Goal: Task Accomplishment & Management: Complete application form

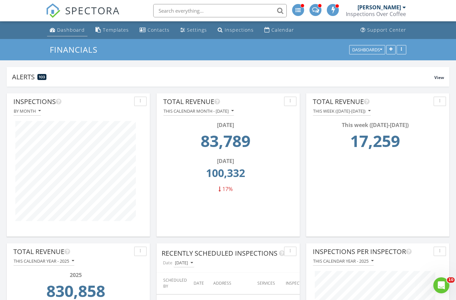
click at [64, 32] on div "Dashboard" at bounding box center [71, 30] width 28 height 6
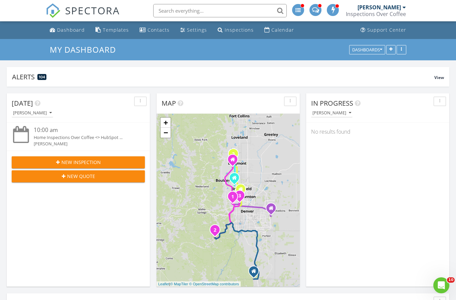
click at [91, 178] on span "New Quote" at bounding box center [81, 176] width 28 height 7
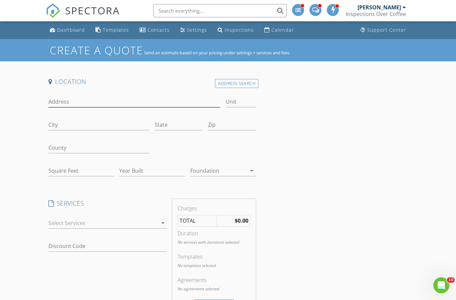
click at [100, 98] on input "Address" at bounding box center [134, 101] width 172 height 11
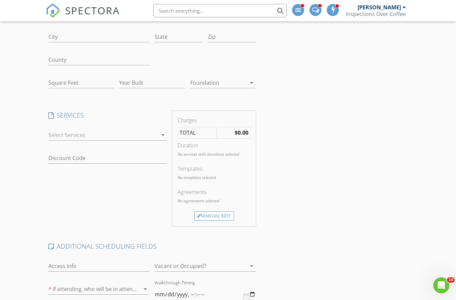
type input "8581 Summerlin Dr"
type input "Longmont"
type input "CO"
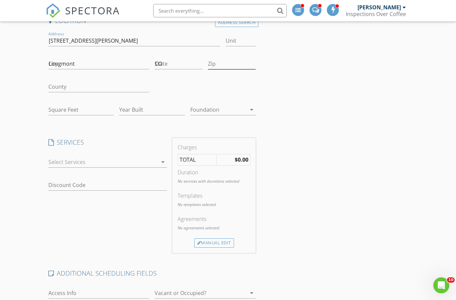
type input "80503"
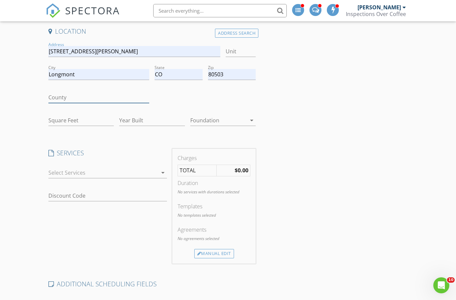
type input "CO"
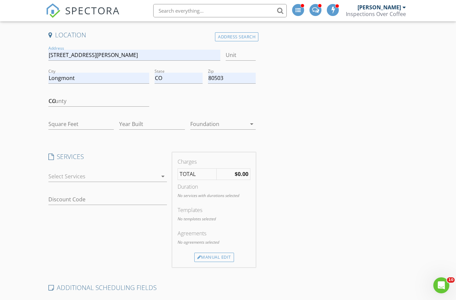
type input "Bryan Zenner"
type input "Bryan@inspectionsovercoffee.com"
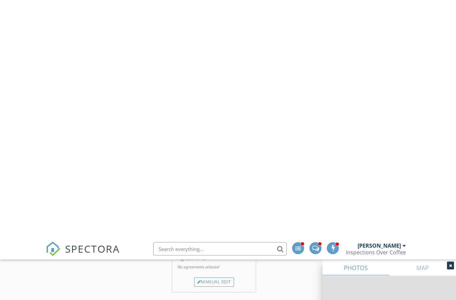
type input "5065"
type input "2005"
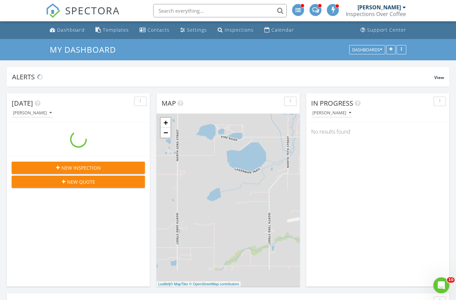
scroll to position [3, 3]
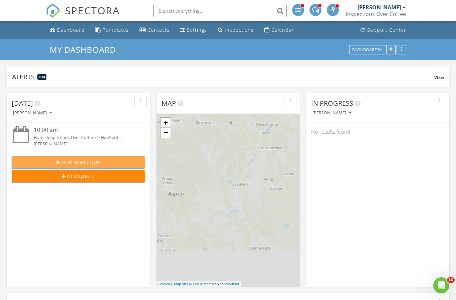
click at [73, 159] on span "New Inspection" at bounding box center [80, 162] width 39 height 7
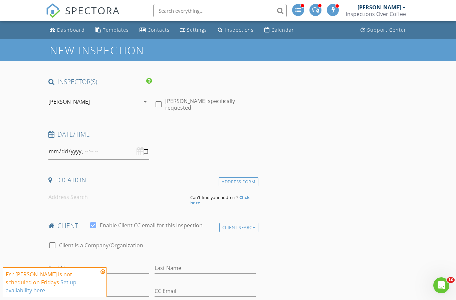
click at [144, 100] on icon "arrow_drop_down" at bounding box center [145, 102] width 8 height 8
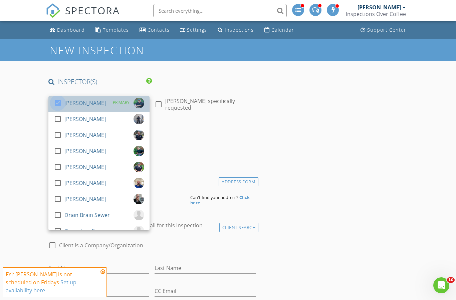
click at [59, 104] on div at bounding box center [57, 102] width 11 height 11
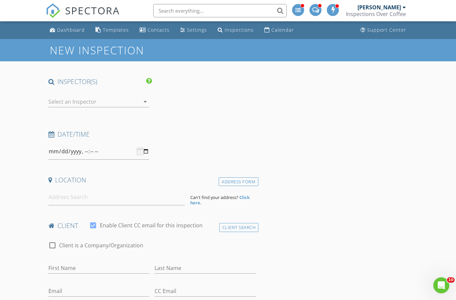
click at [66, 103] on div at bounding box center [94, 101] width 92 height 11
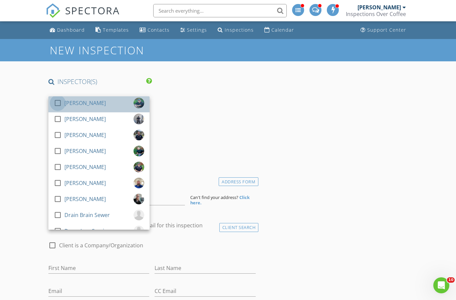
click at [59, 103] on div at bounding box center [57, 102] width 11 height 11
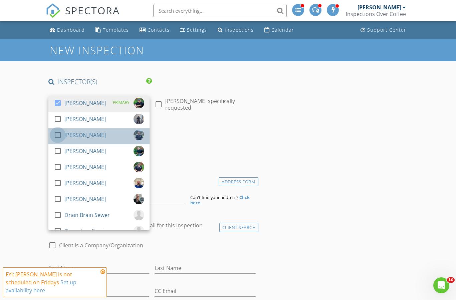
click at [60, 135] on div at bounding box center [57, 134] width 11 height 11
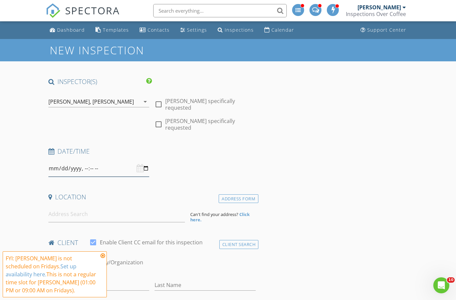
click at [82, 161] on input "datetime-local" at bounding box center [98, 169] width 101 height 16
click at [113, 161] on input "datetime-local" at bounding box center [98, 169] width 101 height 16
type input "[DATE]T09:00"
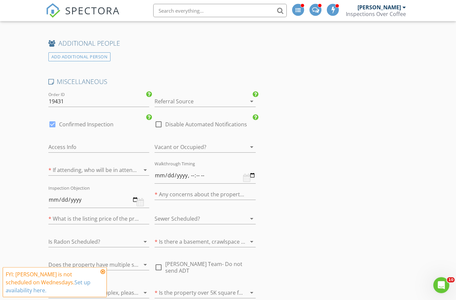
scroll to position [790, 0]
click at [51, 118] on div at bounding box center [52, 123] width 11 height 11
checkbox input "false"
checkbox input "true"
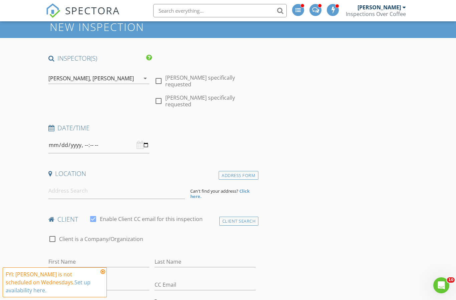
scroll to position [0, 0]
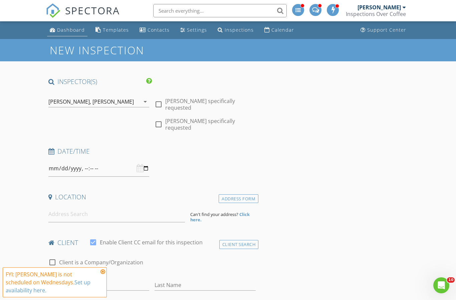
click at [68, 33] on div "Dashboard" at bounding box center [71, 30] width 28 height 6
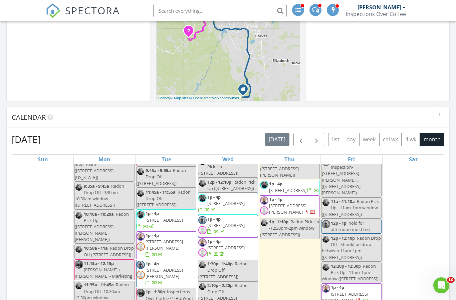
scroll to position [1777, 0]
click at [318, 137] on span "button" at bounding box center [316, 140] width 8 height 8
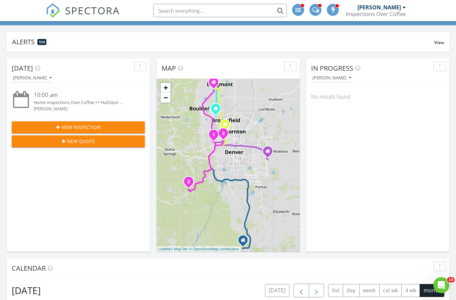
scroll to position [0, 0]
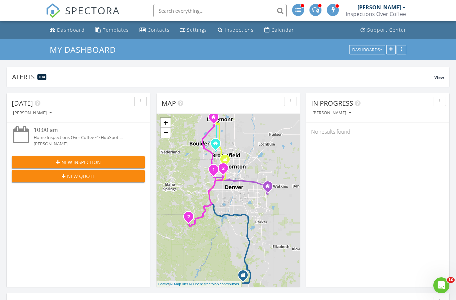
click at [75, 162] on span "New Inspection" at bounding box center [80, 162] width 39 height 7
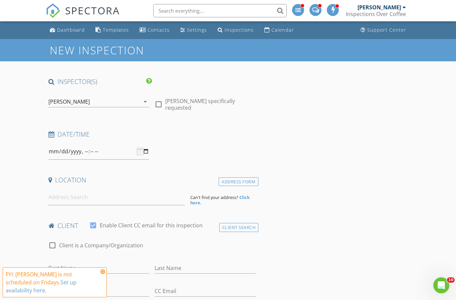
click at [130, 100] on div "[PERSON_NAME]" at bounding box center [94, 101] width 92 height 11
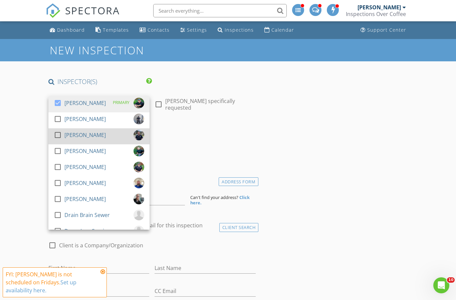
click at [57, 136] on div at bounding box center [57, 134] width 11 height 11
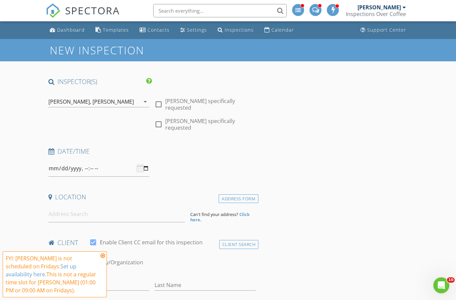
click at [141, 161] on div at bounding box center [98, 169] width 101 height 16
click at [145, 161] on input "datetime-local" at bounding box center [98, 169] width 101 height 16
type input "[DATE]T09:00"
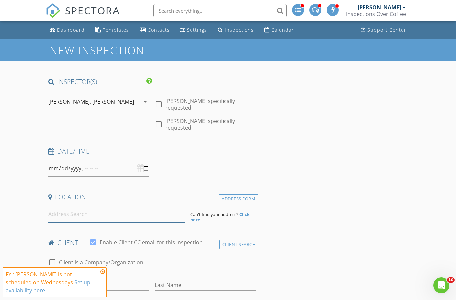
click at [120, 206] on input at bounding box center [116, 214] width 136 height 16
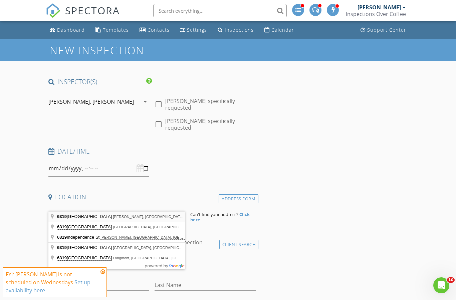
type input "[STREET_ADDRESS]"
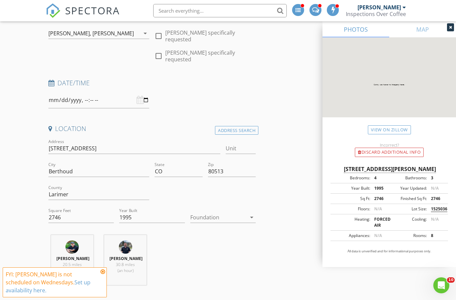
scroll to position [74, 0]
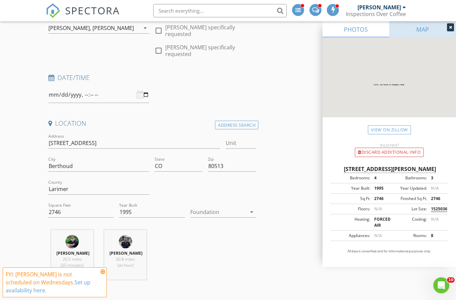
click at [421, 31] on link "MAP" at bounding box center [422, 29] width 67 height 16
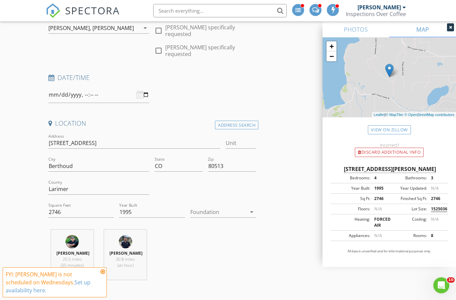
click at [451, 29] on div at bounding box center [450, 27] width 7 height 8
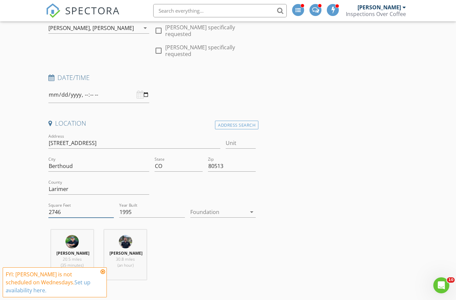
click at [78, 207] on input "2746" at bounding box center [80, 212] width 65 height 11
type input "2"
type input "3300"
click at [242, 207] on div at bounding box center [218, 212] width 56 height 11
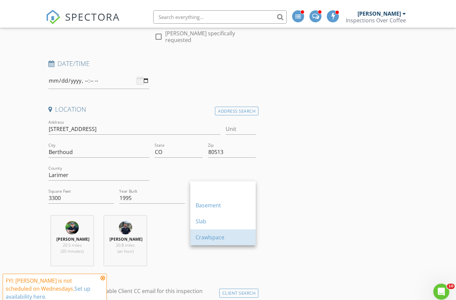
scroll to position [88, 0]
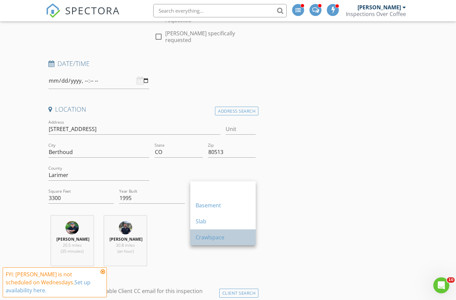
click at [221, 241] on div "Crawlspace" at bounding box center [223, 238] width 55 height 8
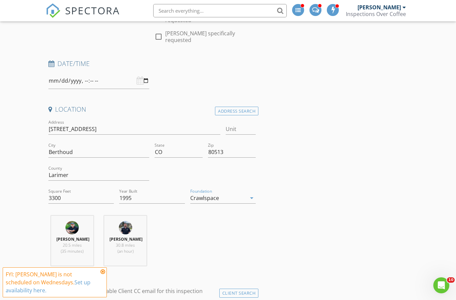
click at [227, 193] on div "Crawlspace" at bounding box center [218, 198] width 56 height 11
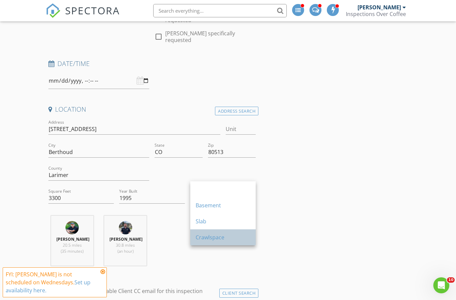
click at [218, 242] on div "Crawlspace" at bounding box center [223, 238] width 55 height 16
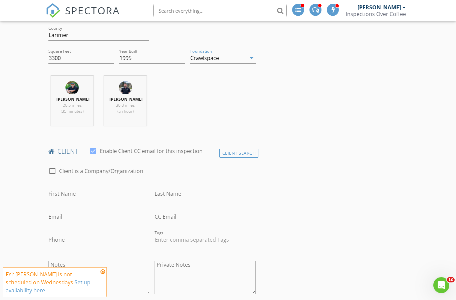
scroll to position [228, 0]
click at [93, 189] on input "First Name" at bounding box center [98, 194] width 101 height 11
type input "[PERSON_NAME]"
click at [200, 189] on input "Last Name" at bounding box center [205, 194] width 101 height 11
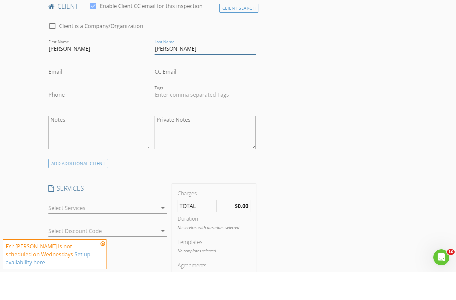
scroll to position [350, 0]
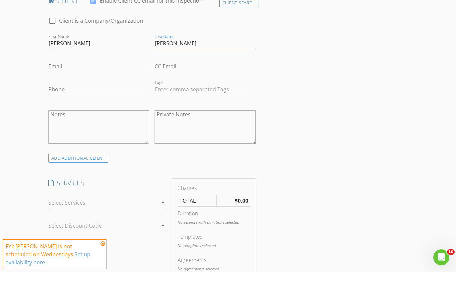
type input "[PERSON_NAME]"
click at [66, 112] on input "Phone" at bounding box center [98, 117] width 101 height 11
type input "[PHONE_NUMBER]"
click at [83, 89] on input "Email" at bounding box center [98, 94] width 101 height 11
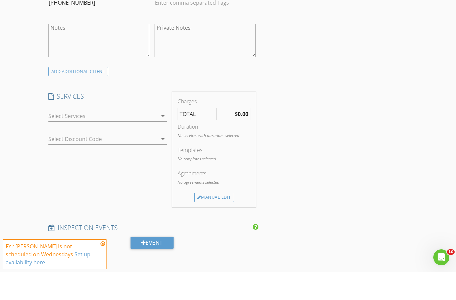
scroll to position [440, 0]
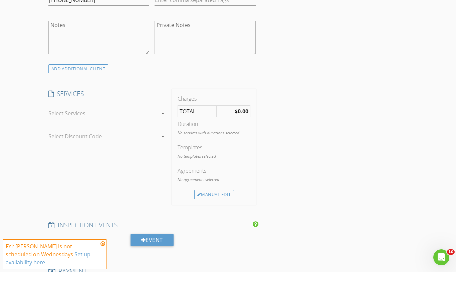
type input "[PERSON_NAME][EMAIL_ADDRESS][DOMAIN_NAME]"
click at [153, 136] on div at bounding box center [102, 141] width 109 height 11
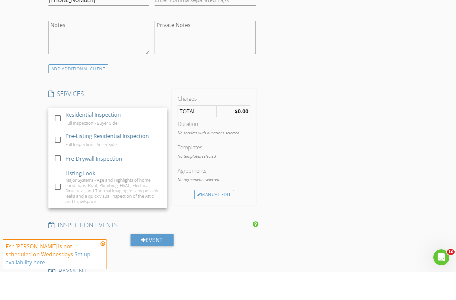
scroll to position [468, 0]
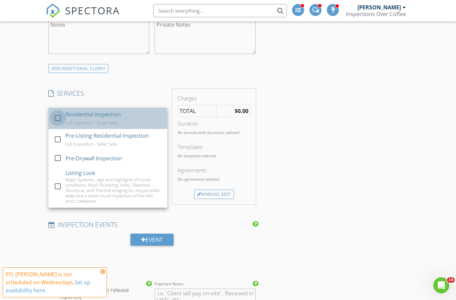
click at [53, 112] on div at bounding box center [57, 117] width 11 height 11
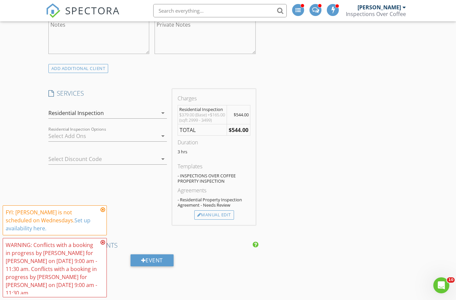
click at [156, 131] on div at bounding box center [102, 136] width 109 height 11
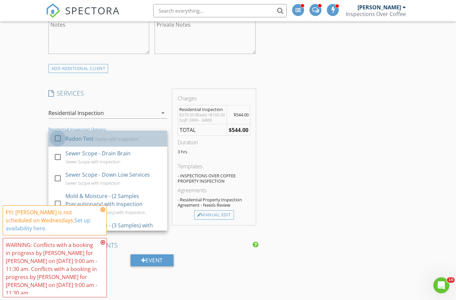
click at [60, 133] on div at bounding box center [57, 138] width 11 height 11
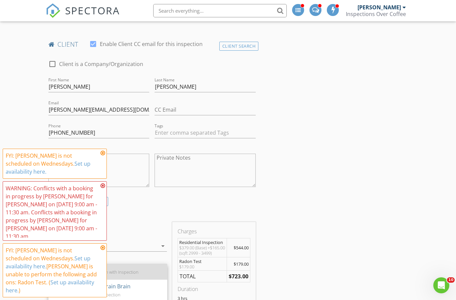
scroll to position [336, 0]
click at [101, 156] on icon at bounding box center [102, 152] width 5 height 5
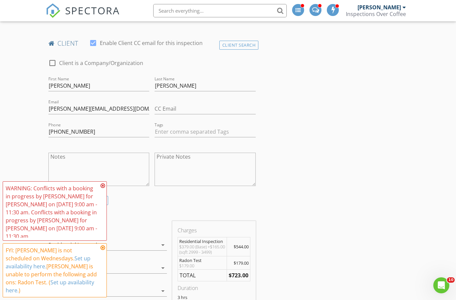
click at [101, 189] on icon at bounding box center [102, 185] width 5 height 5
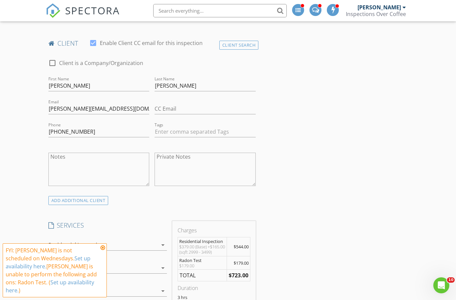
click at [103, 251] on icon at bounding box center [102, 247] width 5 height 5
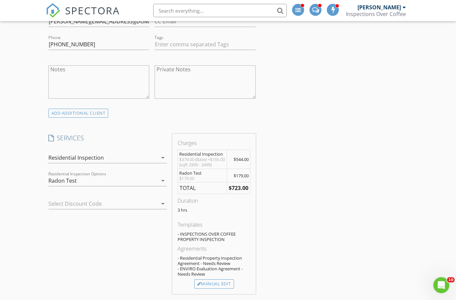
scroll to position [424, 0]
click at [68, 198] on div at bounding box center [98, 203] width 100 height 11
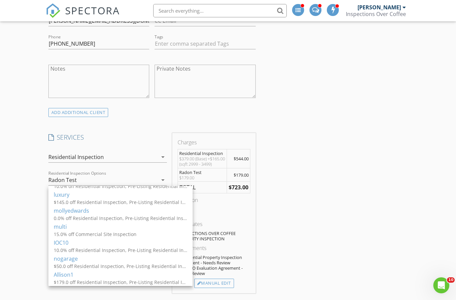
scroll to position [236, 0]
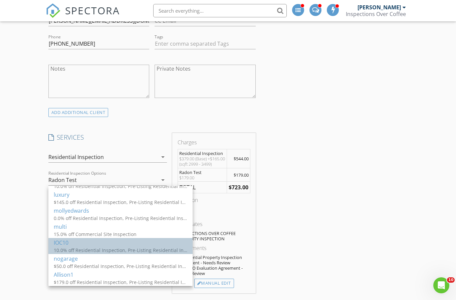
click at [66, 246] on div "IOC10" at bounding box center [120, 243] width 133 height 8
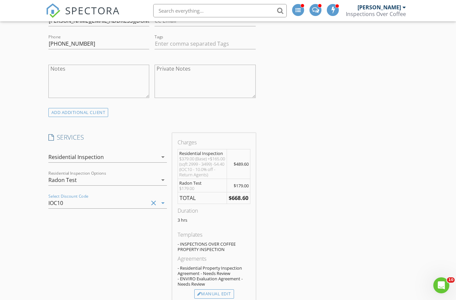
click at [169, 170] on div "check_box Radon Test Radon with Inspection check_box_outline_blank Sewer Scope …" at bounding box center [108, 181] width 124 height 23
click at [164, 176] on icon "arrow_drop_down" at bounding box center [163, 180] width 8 height 8
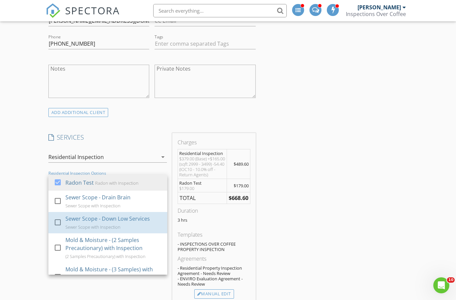
scroll to position [435, 0]
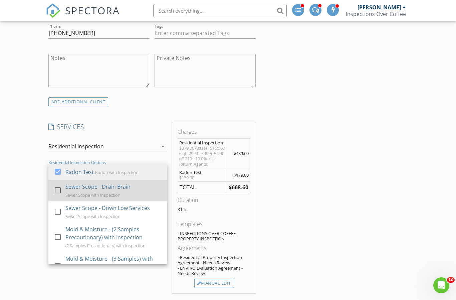
click at [56, 185] on div at bounding box center [57, 190] width 11 height 11
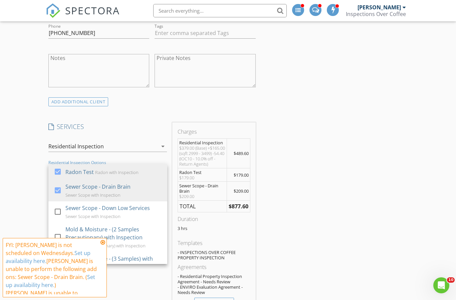
click at [102, 243] on icon at bounding box center [102, 242] width 5 height 5
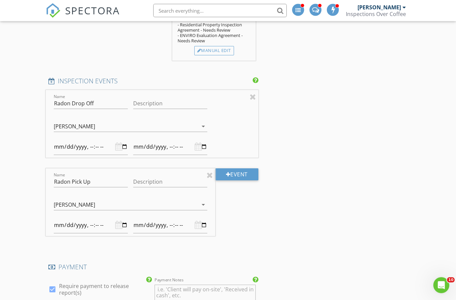
scroll to position [687, 0]
click at [139, 98] on input "Description" at bounding box center [170, 103] width 74 height 11
click at [86, 144] on input "datetime-local" at bounding box center [91, 147] width 74 height 16
type input "[DATE]T09:00"
click at [169, 139] on input "datetime-local" at bounding box center [170, 147] width 74 height 16
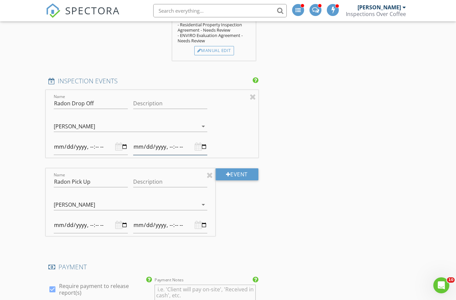
type input "[DATE]T10:00"
type input "[DATE]T09:00"
click at [161, 139] on input "datetime-local" at bounding box center [170, 147] width 74 height 16
type input "[DATE]T10:00"
type input "[DATE]T09:00"
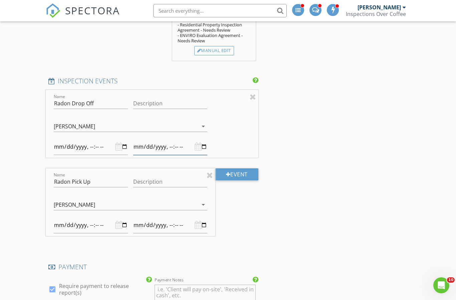
type input "[DATE]T10:00"
click at [74, 219] on input "datetime-local" at bounding box center [91, 225] width 74 height 16
click at [96, 220] on input "datetime-local" at bounding box center [91, 225] width 74 height 16
type input "[DATE]T10:00"
type input "[DATE]T11:00"
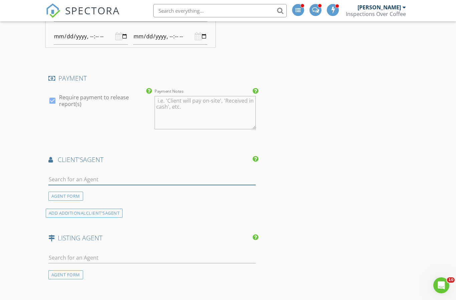
click at [60, 174] on input "text" at bounding box center [151, 179] width 207 height 11
type input "[PERSON_NAME]"
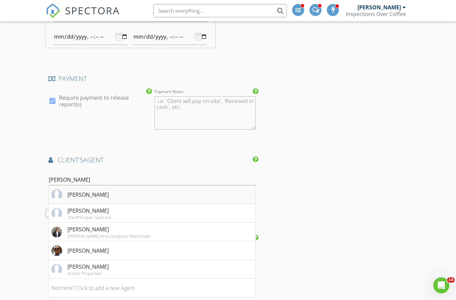
click at [87, 191] on div "[PERSON_NAME]" at bounding box center [87, 195] width 41 height 8
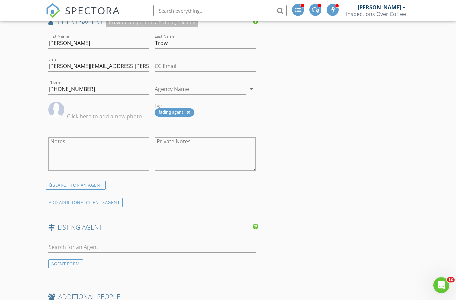
scroll to position [1013, 0]
click at [245, 86] on input "Agency Name" at bounding box center [201, 89] width 92 height 11
click at [233, 84] on input "Agency Name" at bounding box center [201, 89] width 92 height 11
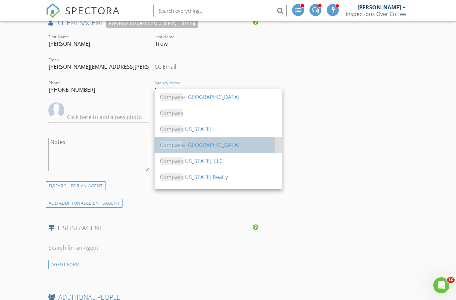
click at [198, 144] on div "Compass - [GEOGRAPHIC_DATA]" at bounding box center [218, 145] width 117 height 8
type input "Compass - [GEOGRAPHIC_DATA]"
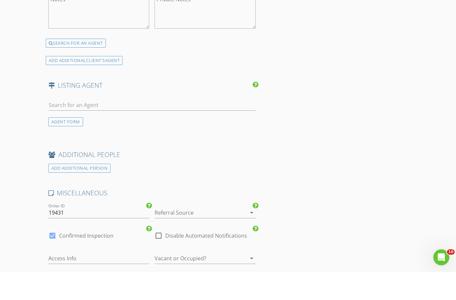
scroll to position [1128, 0]
click at [56, 258] on div at bounding box center [52, 263] width 11 height 11
checkbox input "false"
checkbox input "true"
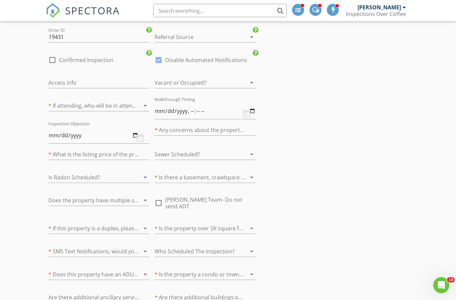
scroll to position [1331, 0]
click at [241, 79] on div "Vacant or Occupied? arrow_drop_down" at bounding box center [205, 82] width 101 height 11
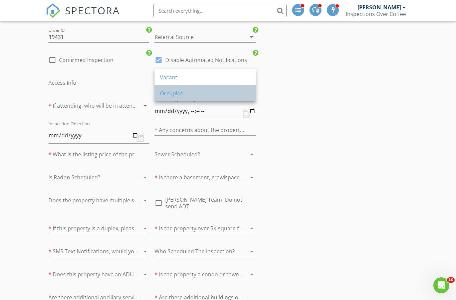
click at [186, 92] on div "Occupied" at bounding box center [205, 93] width 90 height 8
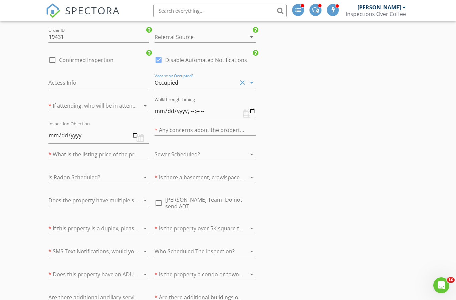
click at [85, 100] on div at bounding box center [89, 105] width 82 height 11
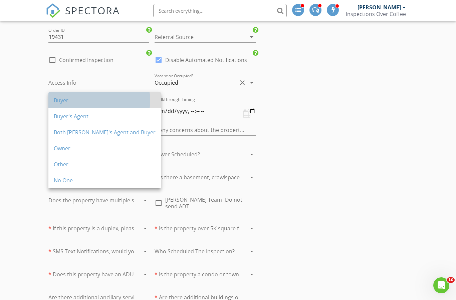
click at [63, 102] on div "Buyer" at bounding box center [105, 100] width 102 height 8
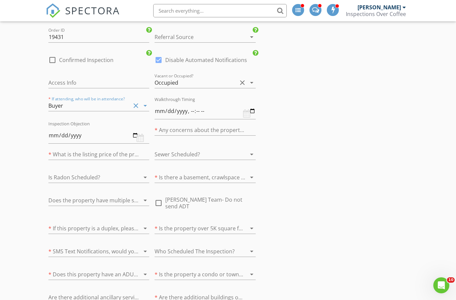
click at [249, 104] on div "Walkthrough Timing" at bounding box center [205, 107] width 101 height 24
click at [110, 149] on input "number" at bounding box center [98, 154] width 101 height 11
type input "1300000"
click at [144, 174] on icon "arrow_drop_down" at bounding box center [145, 178] width 8 height 8
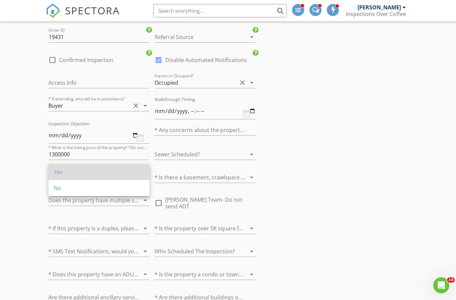
click at [98, 174] on div "Yes" at bounding box center [99, 172] width 90 height 8
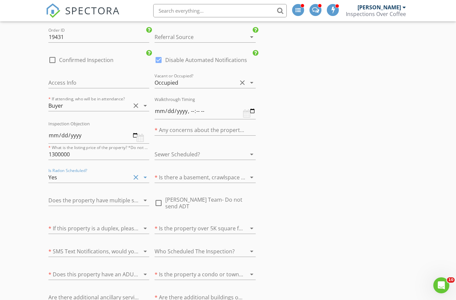
click at [236, 172] on div at bounding box center [196, 177] width 82 height 11
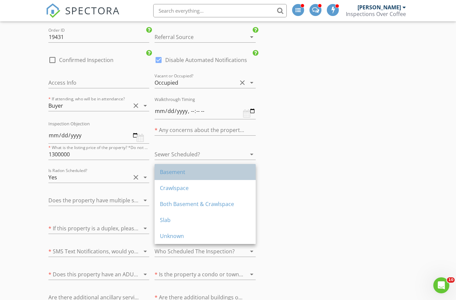
click at [192, 173] on div "Basement" at bounding box center [205, 172] width 90 height 8
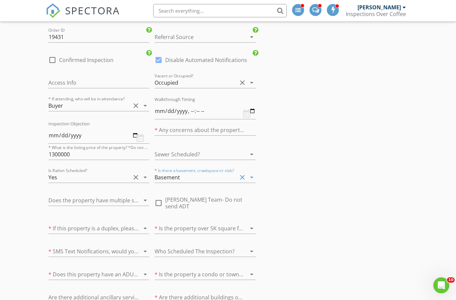
click at [253, 174] on icon "arrow_drop_down" at bounding box center [252, 178] width 8 height 8
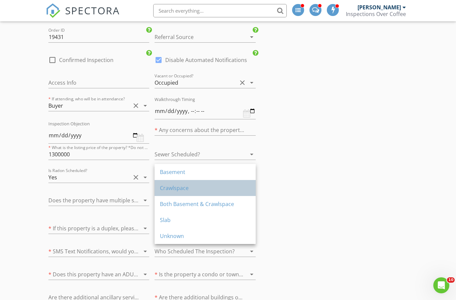
click at [190, 188] on div "Crawlspace" at bounding box center [205, 188] width 90 height 8
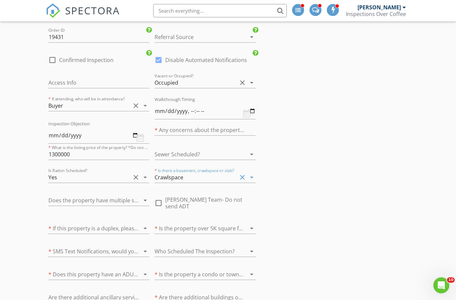
click at [183, 175] on div "Crawlspace" at bounding box center [169, 178] width 29 height 6
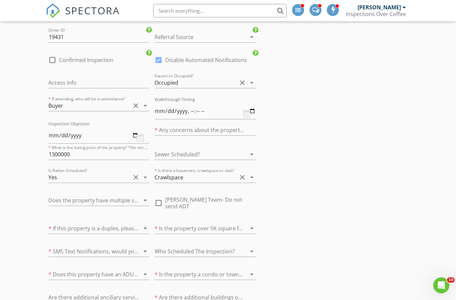
click at [205, 172] on div "Crawlspace" at bounding box center [196, 177] width 82 height 11
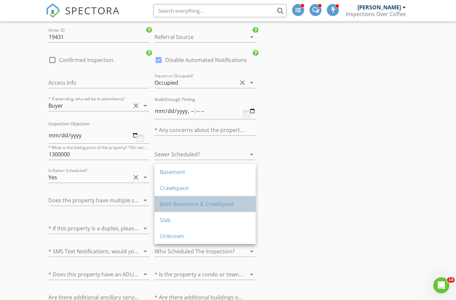
click at [201, 206] on div "Both Basement & Crawlspace" at bounding box center [205, 204] width 90 height 8
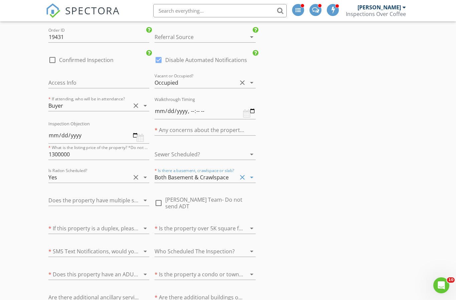
click at [119, 195] on div at bounding box center [89, 200] width 82 height 11
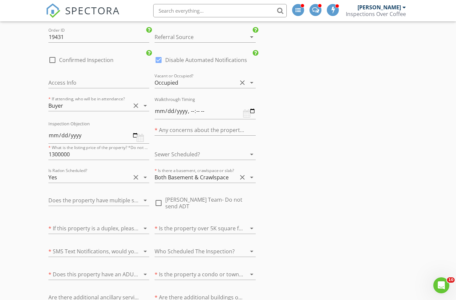
click at [69, 223] on div at bounding box center [89, 228] width 82 height 11
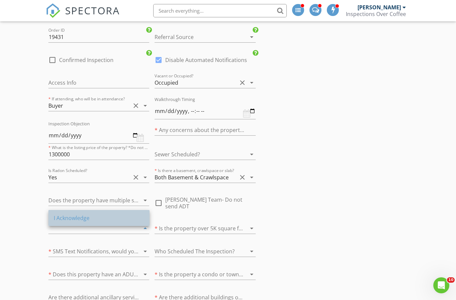
click at [65, 218] on div "I Acknowledge" at bounding box center [99, 218] width 90 height 8
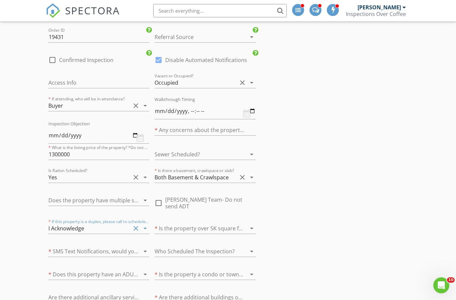
click at [80, 226] on div "I Acknowledge" at bounding box center [66, 229] width 36 height 6
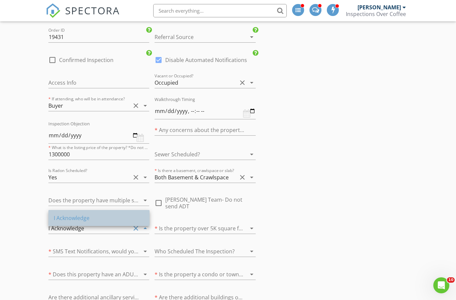
click at [62, 214] on div "I Acknowledge" at bounding box center [99, 218] width 90 height 8
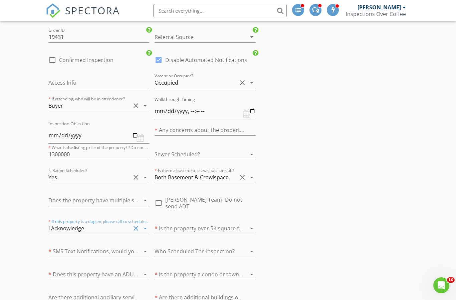
click at [217, 223] on div at bounding box center [196, 228] width 82 height 11
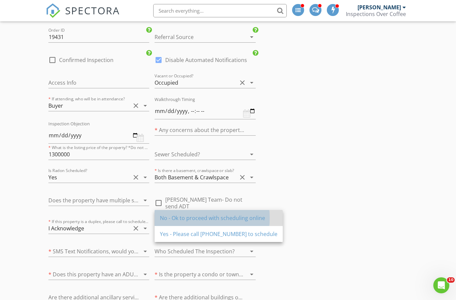
click at [232, 218] on div "No - Ok to proceed with scheduling online" at bounding box center [218, 218] width 117 height 8
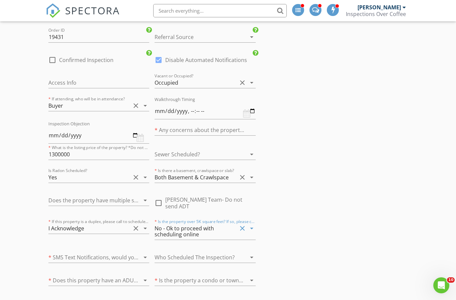
click at [70, 252] on div at bounding box center [89, 257] width 82 height 11
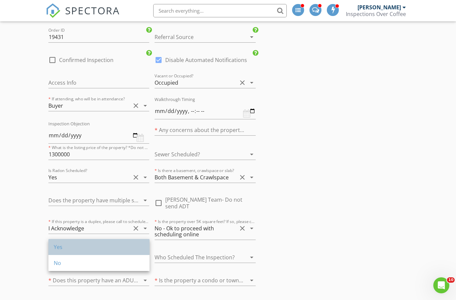
click at [59, 247] on div "Yes" at bounding box center [99, 247] width 90 height 8
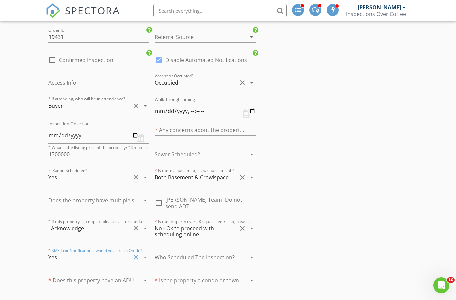
click at [235, 252] on div at bounding box center [196, 257] width 82 height 11
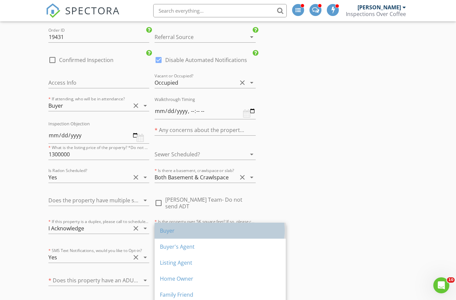
click at [188, 231] on div "Buyer" at bounding box center [220, 231] width 120 height 8
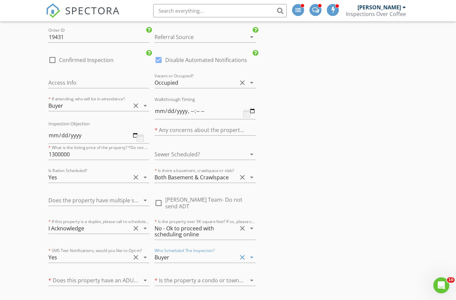
click at [69, 275] on div at bounding box center [89, 280] width 82 height 11
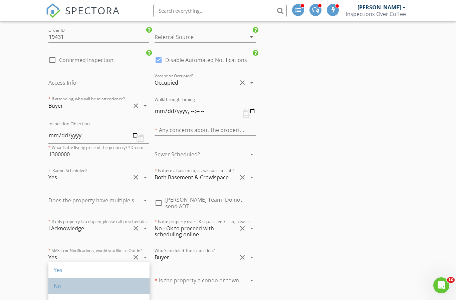
click at [62, 285] on div "No" at bounding box center [99, 286] width 90 height 8
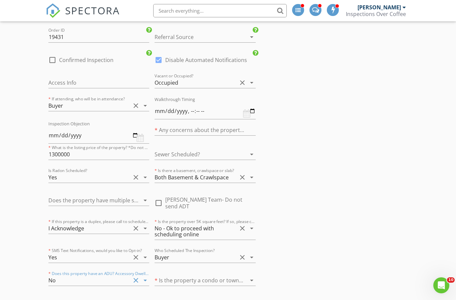
click at [222, 275] on div at bounding box center [196, 280] width 82 height 11
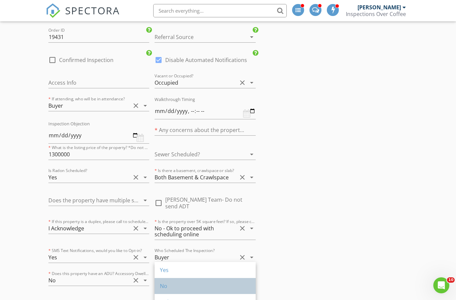
click at [186, 285] on div "No" at bounding box center [205, 286] width 90 height 8
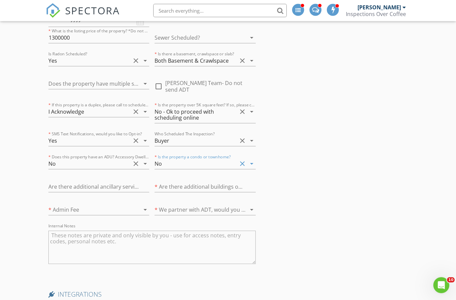
scroll to position [1450, 0]
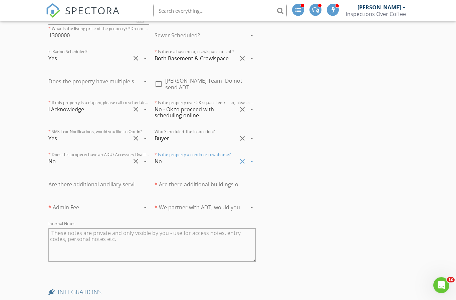
click at [119, 180] on input "text" at bounding box center [98, 185] width 101 height 11
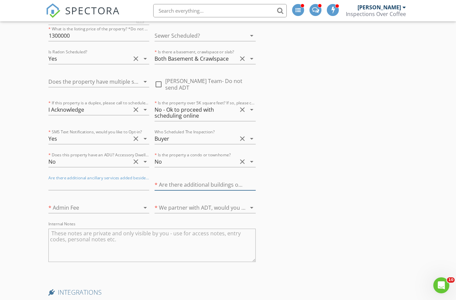
click at [196, 180] on input "text" at bounding box center [205, 185] width 101 height 11
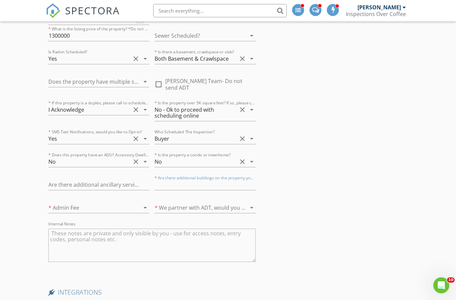
click at [140, 204] on div "arrow_drop_down" at bounding box center [144, 208] width 9 height 8
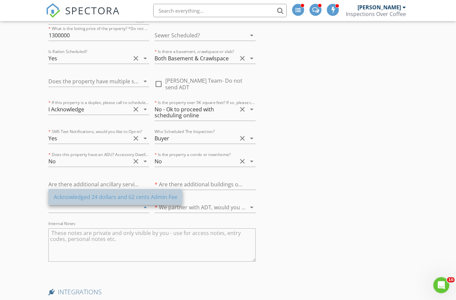
scroll to position [1451, 0]
click at [142, 199] on div "Acknowledged 24 dollars and 62 cents Admin Fee" at bounding box center [115, 197] width 123 height 8
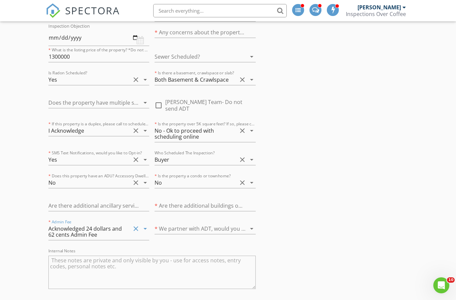
click at [217, 224] on div at bounding box center [196, 229] width 82 height 11
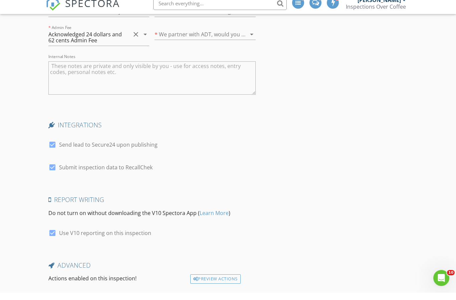
scroll to position [1664, 0]
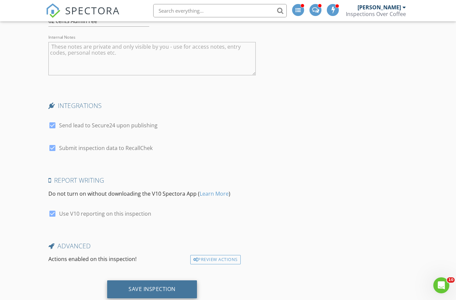
click at [141, 286] on div "Save Inspection" at bounding box center [151, 289] width 47 height 7
